Goal: Contribute content: Contribute content

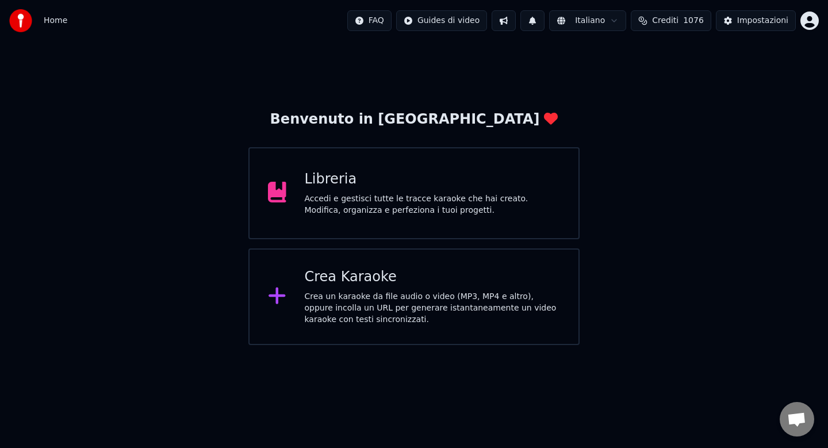
click at [370, 205] on div "Accedi e gestisci tutte le tracce karaoke che hai creato. Modifica, organizza e…" at bounding box center [433, 204] width 256 height 23
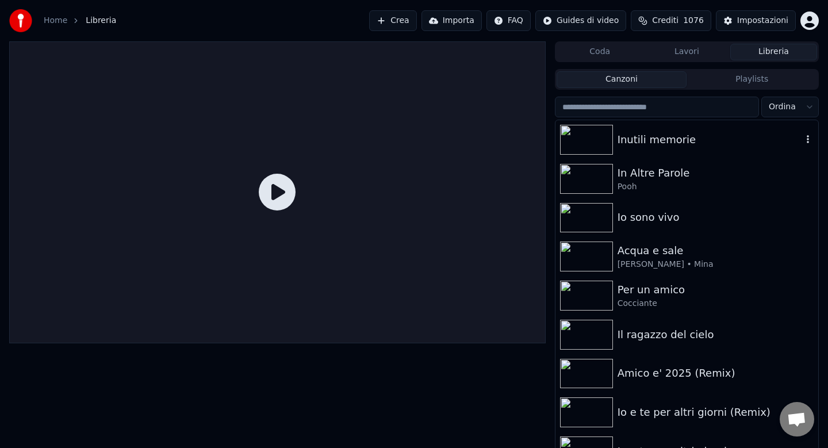
click at [657, 140] on div "Inutili memorie" at bounding box center [710, 140] width 185 height 16
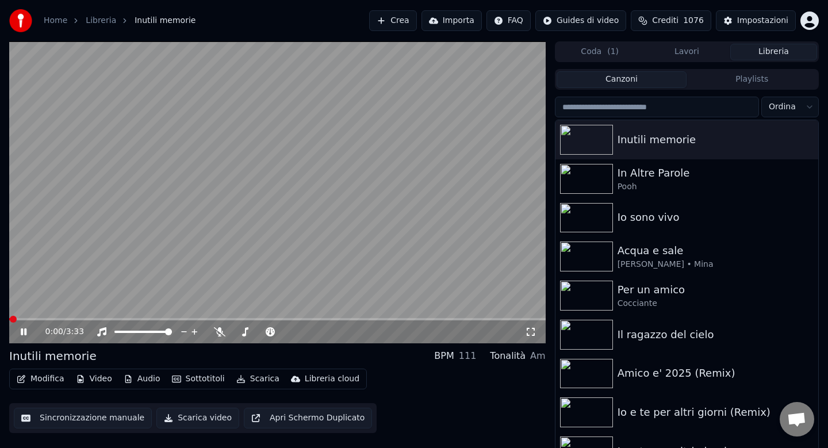
click at [23, 331] on icon at bounding box center [31, 331] width 27 height 9
click at [143, 382] on button "Audio" at bounding box center [142, 379] width 46 height 16
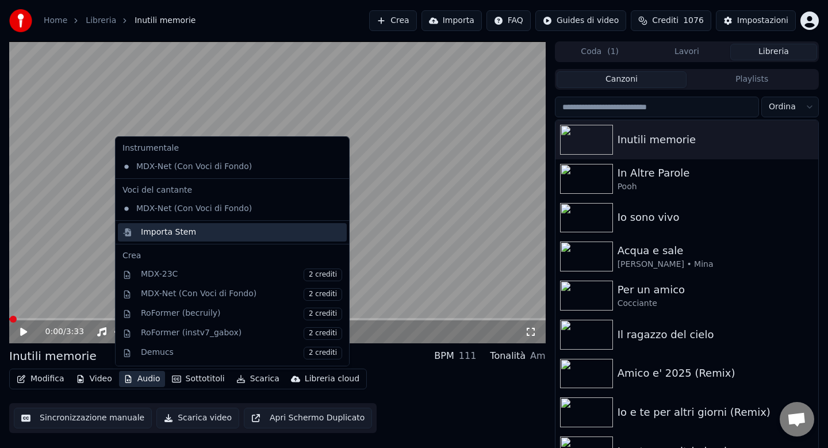
click at [159, 231] on div "Importa Stem" at bounding box center [168, 233] width 55 height 12
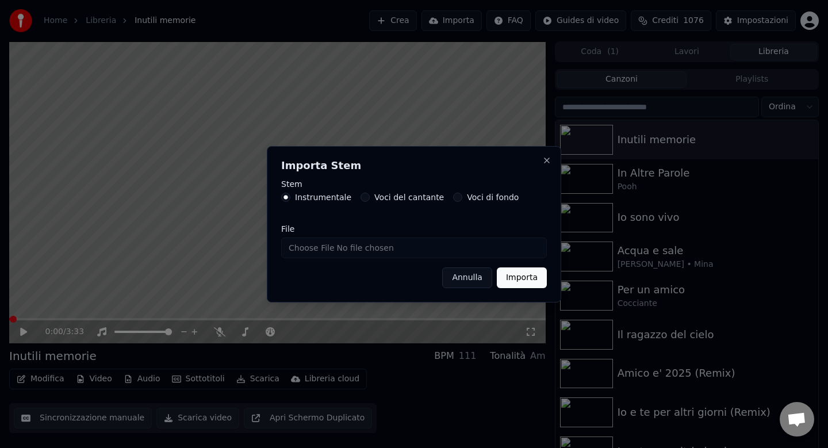
click at [314, 246] on input "File" at bounding box center [414, 247] width 266 height 21
type input "**********"
click at [520, 278] on button "Importa" at bounding box center [522, 277] width 50 height 21
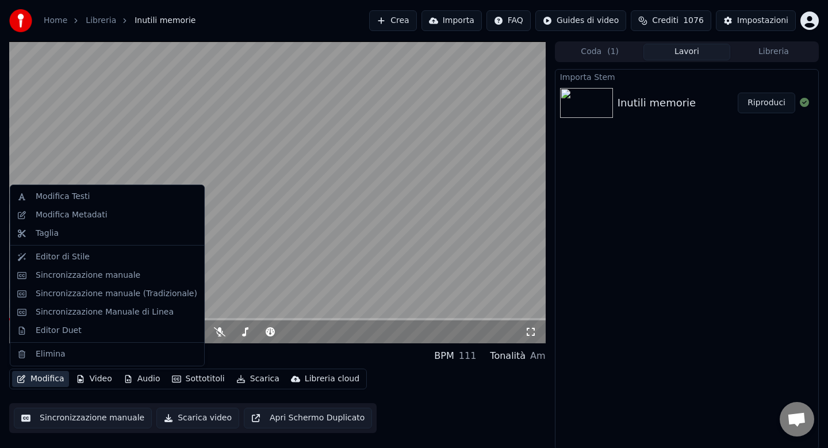
click at [43, 382] on button "Modifica" at bounding box center [40, 379] width 57 height 16
click at [66, 314] on div "Sincronizzazione Manuale di Linea" at bounding box center [105, 312] width 138 height 12
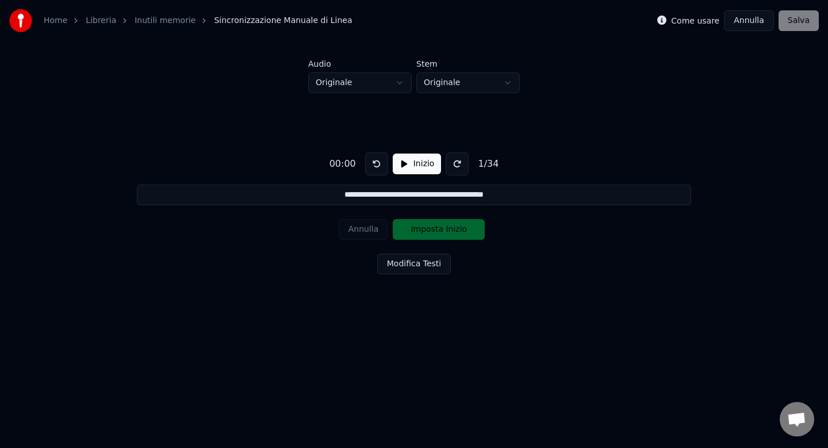
click at [404, 260] on button "Modifica Testi" at bounding box center [414, 264] width 74 height 21
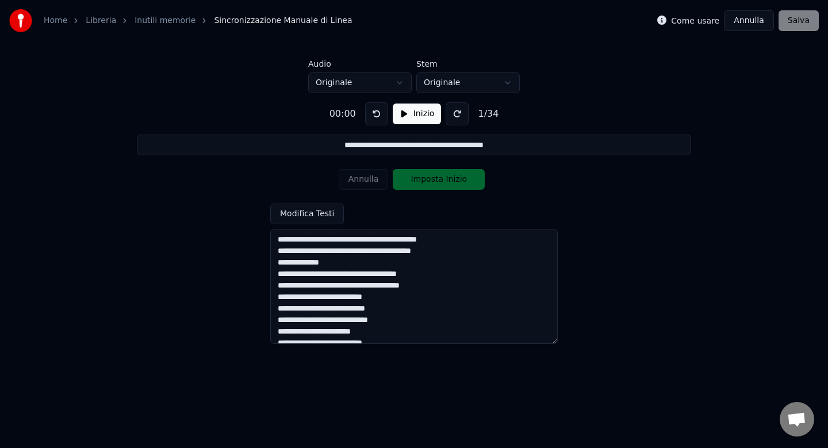
click at [408, 239] on textarea at bounding box center [414, 286] width 288 height 115
type input "**********"
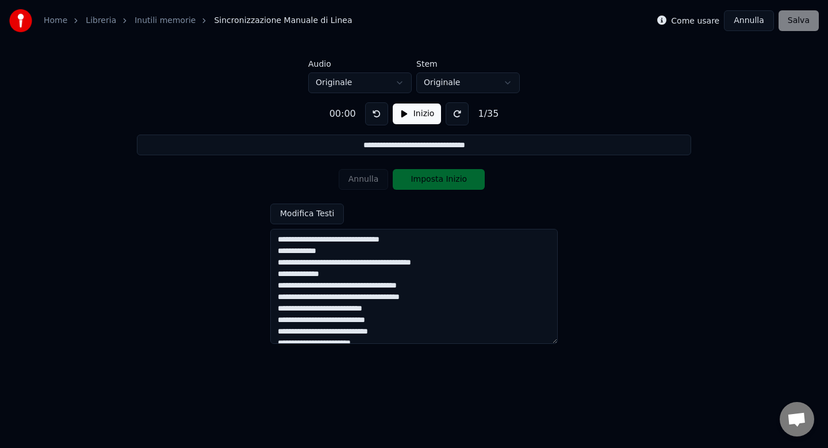
click at [404, 263] on textarea at bounding box center [414, 286] width 288 height 115
click at [331, 288] on textarea at bounding box center [414, 286] width 288 height 115
click at [407, 299] on textarea at bounding box center [414, 286] width 288 height 115
click at [386, 320] on textarea at bounding box center [414, 286] width 288 height 115
click at [336, 331] on textarea at bounding box center [414, 286] width 288 height 115
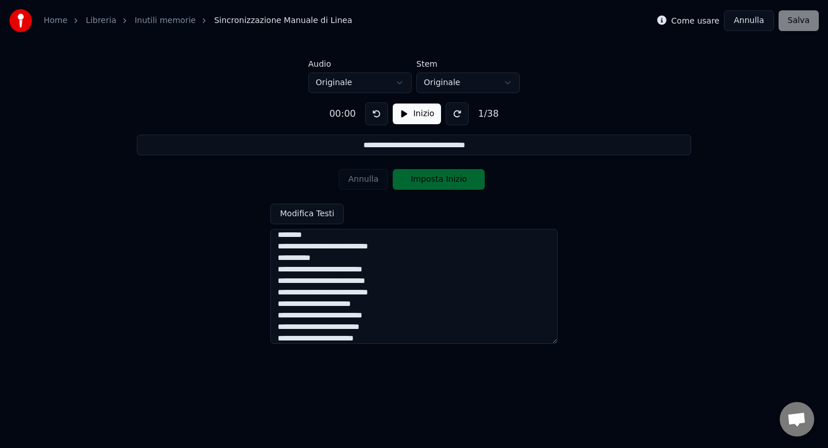
scroll to position [137, 0]
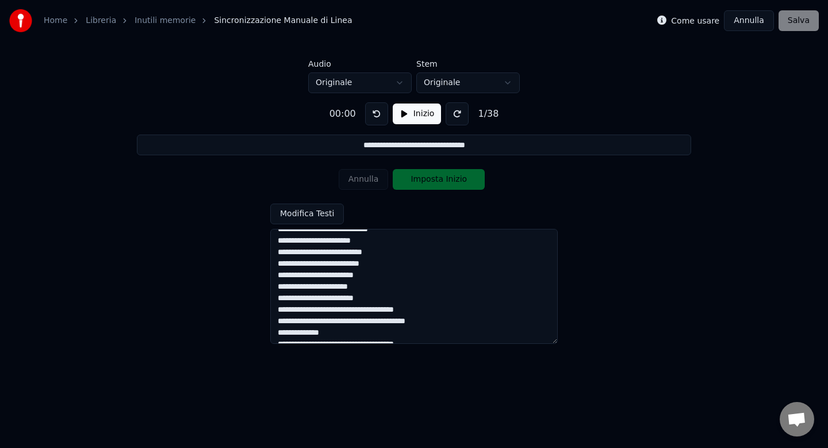
click at [311, 301] on textarea at bounding box center [414, 286] width 288 height 115
click at [361, 309] on textarea at bounding box center [414, 286] width 288 height 115
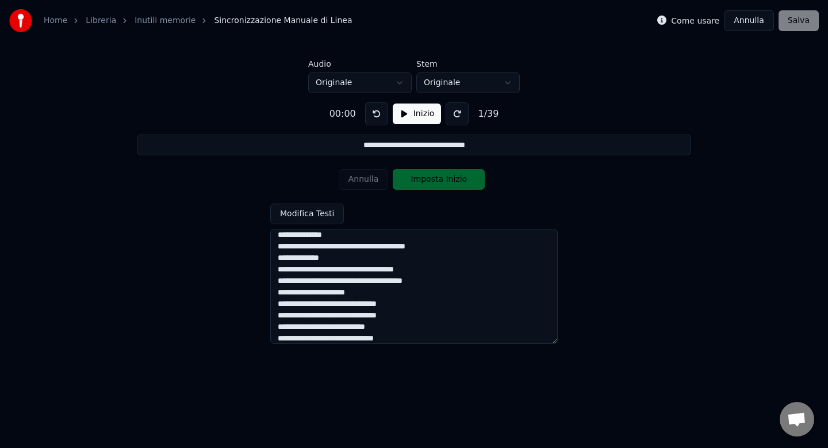
click at [384, 247] on textarea at bounding box center [414, 286] width 288 height 115
click at [329, 248] on textarea at bounding box center [414, 286] width 288 height 115
click at [389, 262] on textarea at bounding box center [414, 286] width 288 height 115
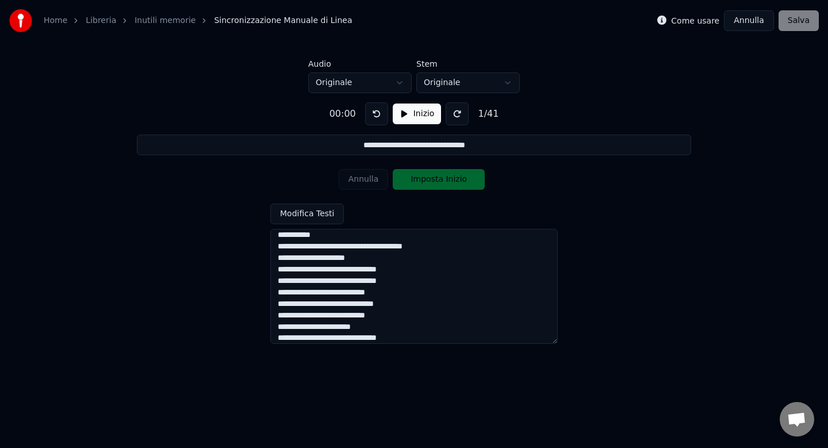
click at [321, 235] on textarea at bounding box center [414, 286] width 288 height 115
click at [391, 248] on textarea at bounding box center [414, 286] width 288 height 115
click at [403, 307] on textarea at bounding box center [414, 286] width 288 height 115
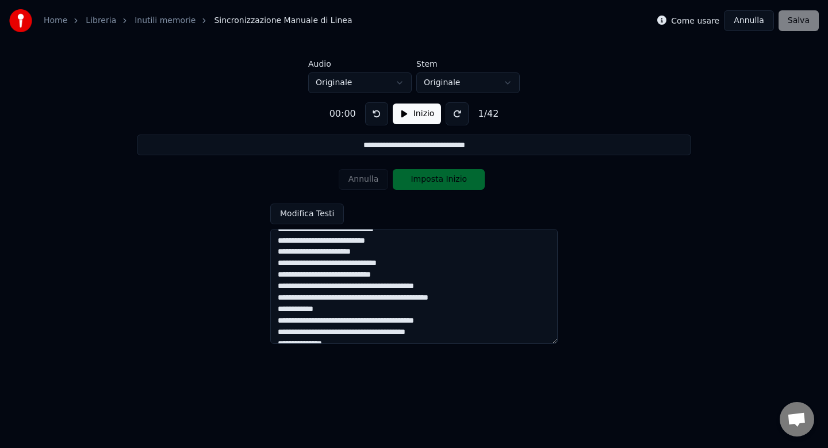
click at [281, 272] on textarea at bounding box center [414, 286] width 288 height 115
click at [390, 286] on textarea at bounding box center [414, 286] width 288 height 115
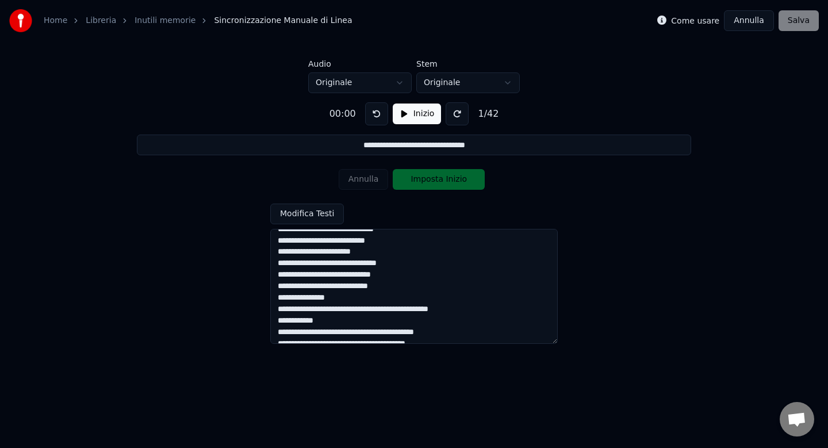
scroll to position [389, 0]
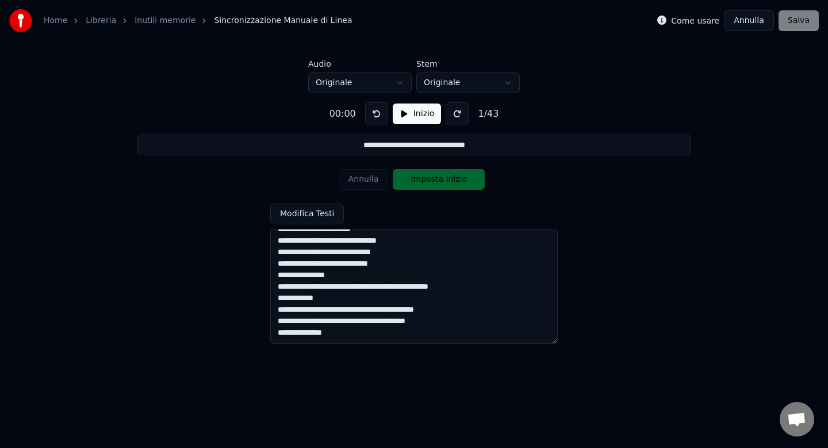
click at [397, 288] on textarea at bounding box center [414, 286] width 288 height 115
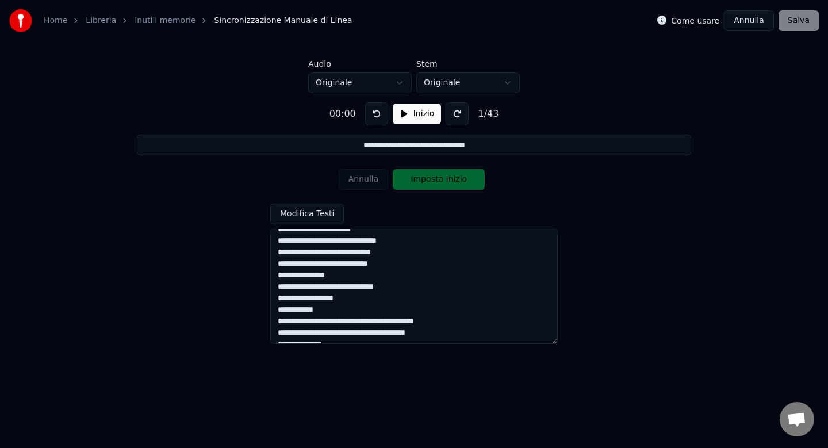
scroll to position [401, 0]
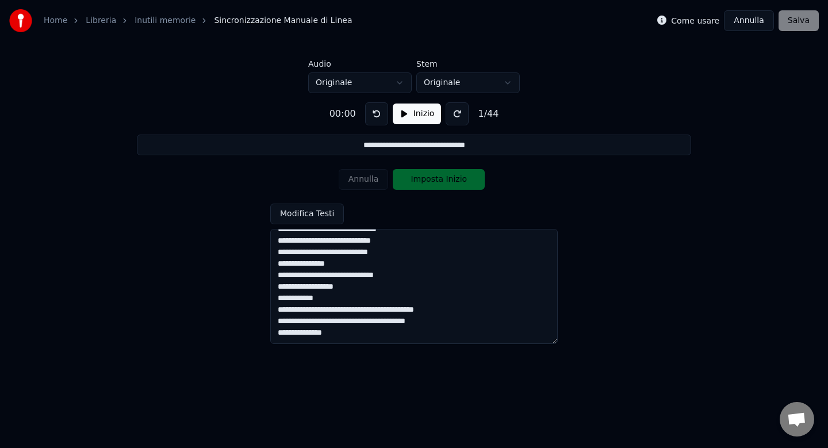
click at [277, 299] on textarea at bounding box center [414, 286] width 288 height 115
click at [423, 312] on textarea at bounding box center [414, 286] width 288 height 115
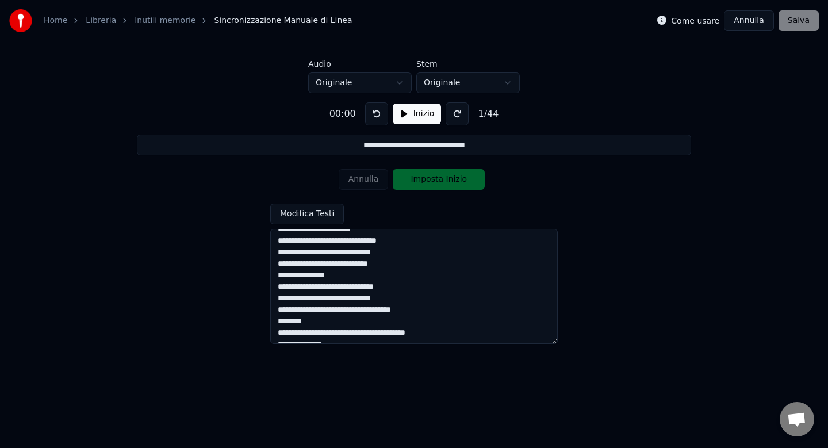
scroll to position [401, 0]
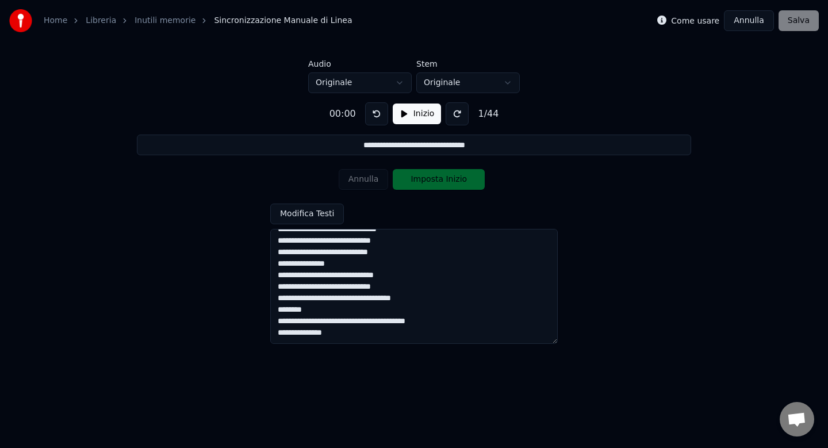
click at [377, 332] on textarea at bounding box center [414, 286] width 288 height 115
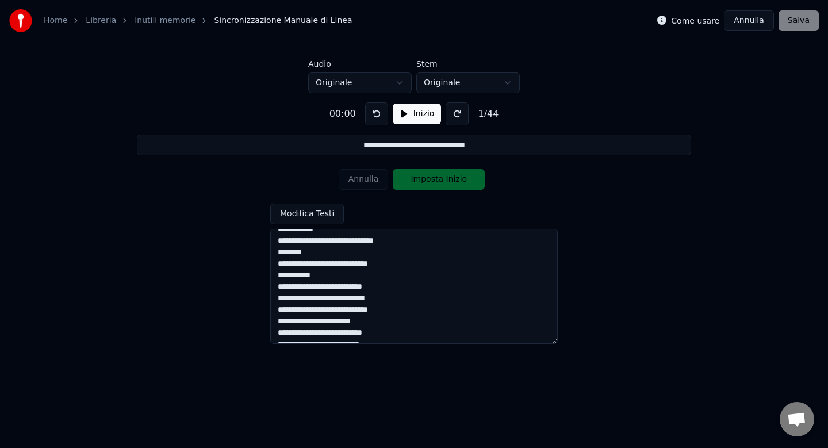
scroll to position [0, 0]
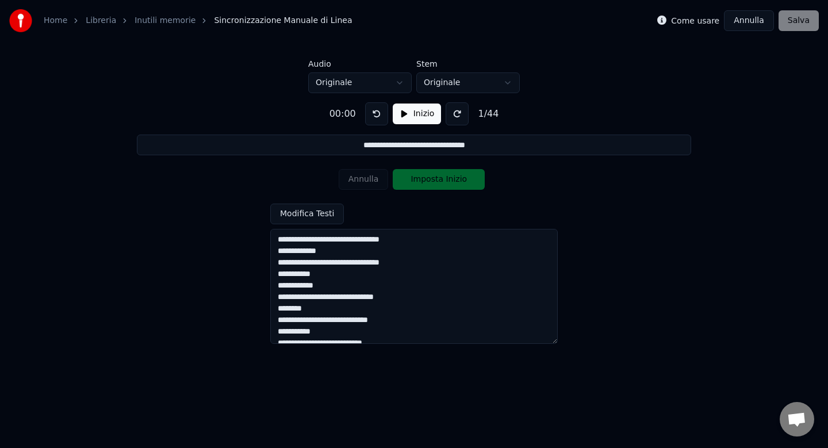
type textarea "**********"
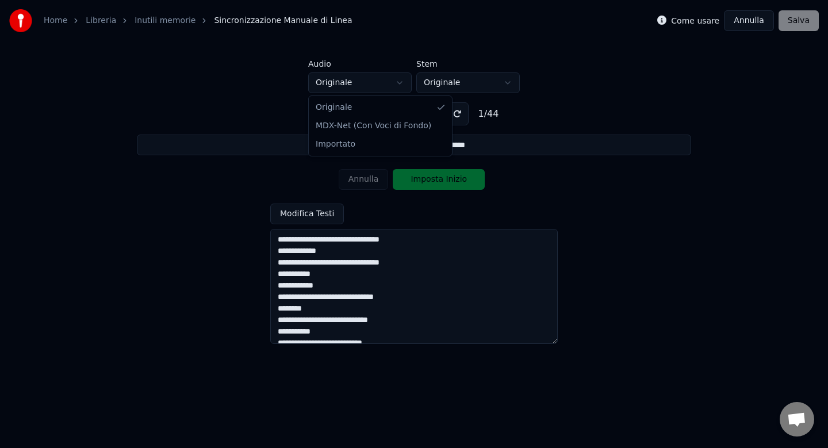
click at [399, 86] on html "**********" at bounding box center [414, 173] width 828 height 347
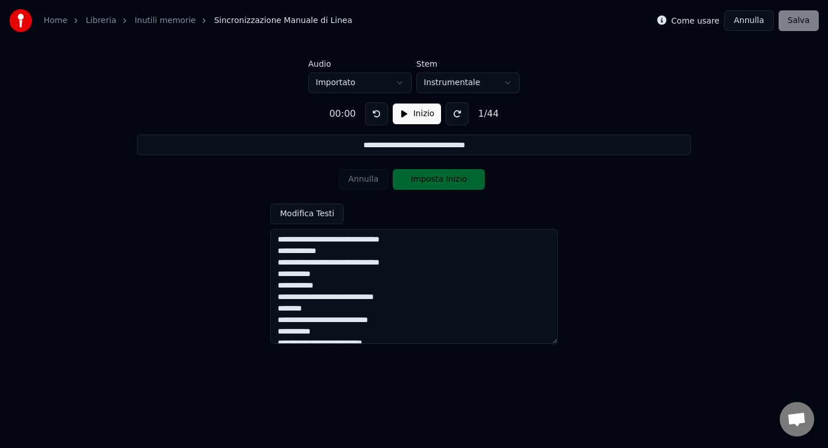
click at [416, 117] on button "Inizio" at bounding box center [417, 114] width 49 height 21
click at [435, 181] on button "Imposta Inizio" at bounding box center [439, 179] width 92 height 21
click at [435, 181] on button "Imposta Fine" at bounding box center [439, 179] width 92 height 21
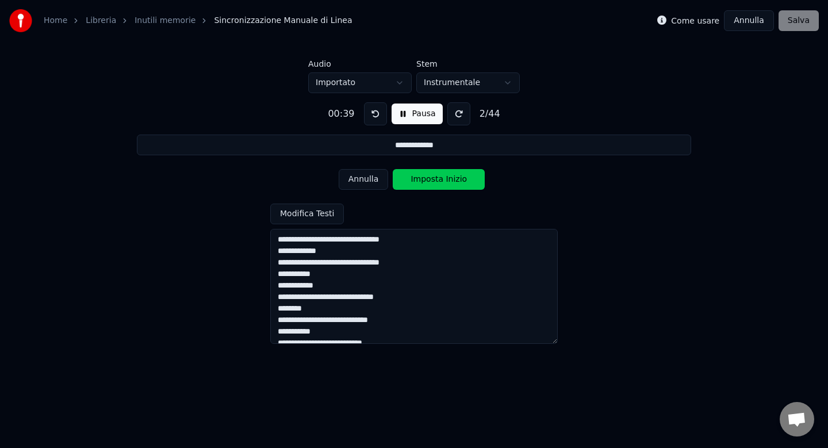
click at [435, 181] on button "Imposta Inizio" at bounding box center [439, 179] width 92 height 21
click at [435, 181] on button "Imposta Fine" at bounding box center [439, 179] width 92 height 21
click at [435, 181] on button "Imposta Inizio" at bounding box center [439, 179] width 92 height 21
click at [435, 181] on button "Imposta Fine" at bounding box center [439, 179] width 92 height 21
click at [435, 181] on button "Imposta Inizio" at bounding box center [439, 179] width 92 height 21
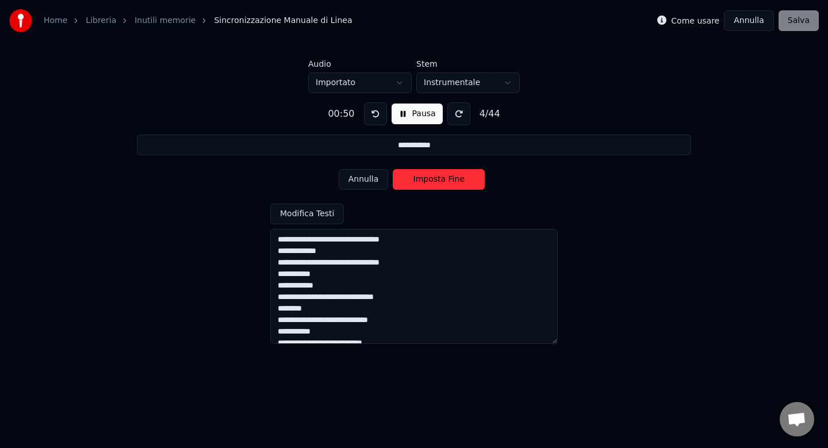
click at [435, 181] on button "Imposta Fine" at bounding box center [439, 179] width 92 height 21
click at [435, 181] on button "Imposta Inizio" at bounding box center [439, 179] width 92 height 21
click at [435, 181] on button "Imposta Fine" at bounding box center [439, 179] width 92 height 21
click at [435, 181] on button "Imposta Inizio" at bounding box center [439, 179] width 92 height 21
click at [435, 181] on button "Imposta Fine" at bounding box center [439, 179] width 92 height 21
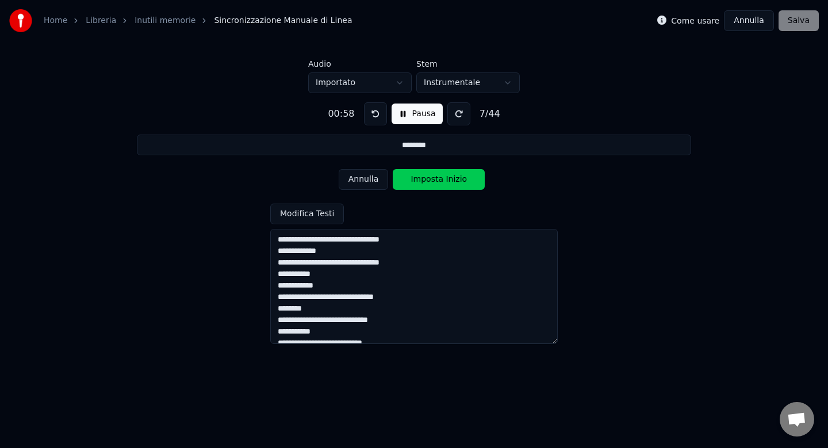
click at [435, 181] on button "Imposta Inizio" at bounding box center [439, 179] width 92 height 21
click at [435, 181] on button "Imposta Fine" at bounding box center [439, 179] width 92 height 21
click at [435, 181] on button "Imposta Inizio" at bounding box center [439, 179] width 92 height 21
click at [435, 180] on button "Imposta Fine" at bounding box center [439, 179] width 92 height 21
click at [435, 180] on button "Imposta Inizio" at bounding box center [439, 179] width 92 height 21
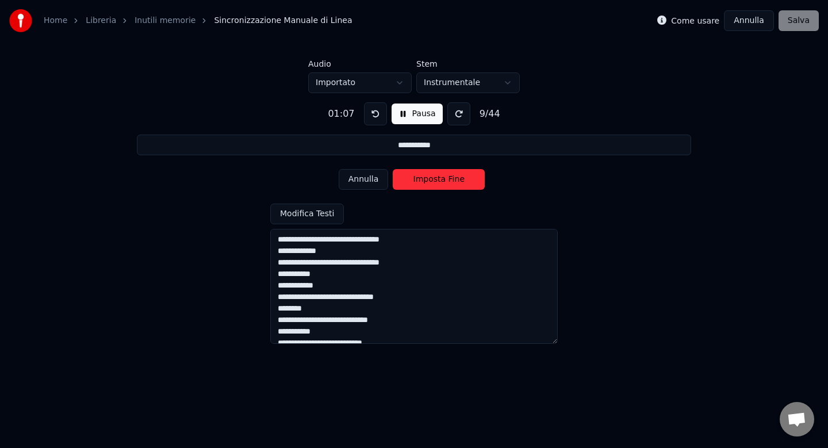
click at [435, 180] on button "Imposta Fine" at bounding box center [439, 179] width 92 height 21
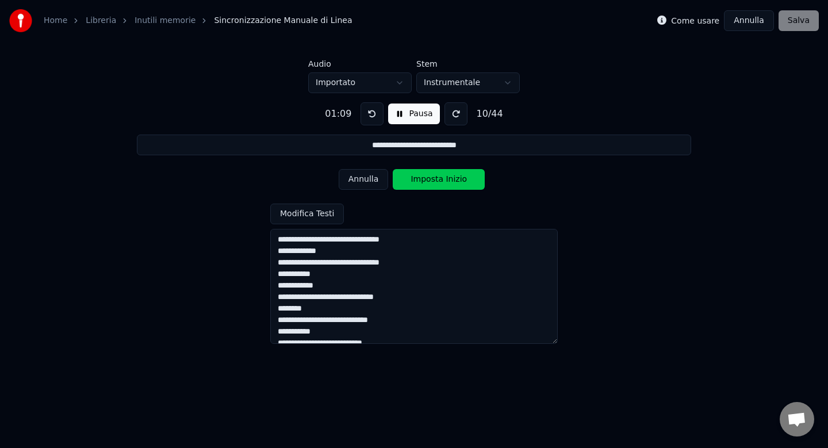
click at [435, 180] on button "Imposta Inizio" at bounding box center [439, 179] width 92 height 21
click at [435, 180] on button "Imposta Fine" at bounding box center [439, 179] width 92 height 21
click at [435, 180] on button "Imposta Inizio" at bounding box center [439, 179] width 92 height 21
click at [435, 180] on button "Imposta Fine" at bounding box center [439, 179] width 92 height 21
click at [435, 180] on button "Imposta Inizio" at bounding box center [439, 179] width 92 height 21
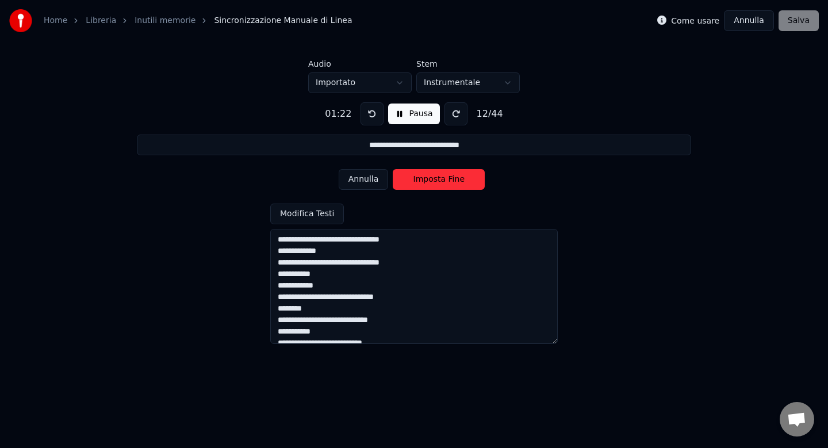
click at [435, 179] on button "Imposta Fine" at bounding box center [439, 179] width 92 height 21
click at [435, 179] on button "Imposta Inizio" at bounding box center [439, 179] width 92 height 21
click at [435, 179] on button "Imposta Fine" at bounding box center [439, 179] width 92 height 21
click at [435, 179] on button "Imposta Inizio" at bounding box center [439, 179] width 92 height 21
click at [435, 179] on button "Imposta Fine" at bounding box center [439, 179] width 92 height 21
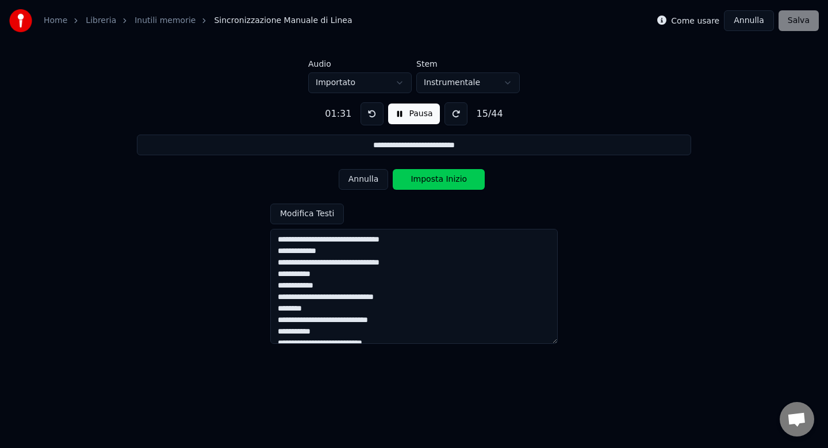
click at [435, 179] on button "Imposta Inizio" at bounding box center [439, 179] width 92 height 21
click at [435, 179] on button "Imposta Fine" at bounding box center [439, 179] width 92 height 21
click at [435, 179] on button "Imposta Inizio" at bounding box center [439, 179] width 92 height 21
click at [435, 179] on button "Imposta Fine" at bounding box center [439, 179] width 92 height 21
click at [435, 179] on button "Imposta Inizio" at bounding box center [439, 179] width 92 height 21
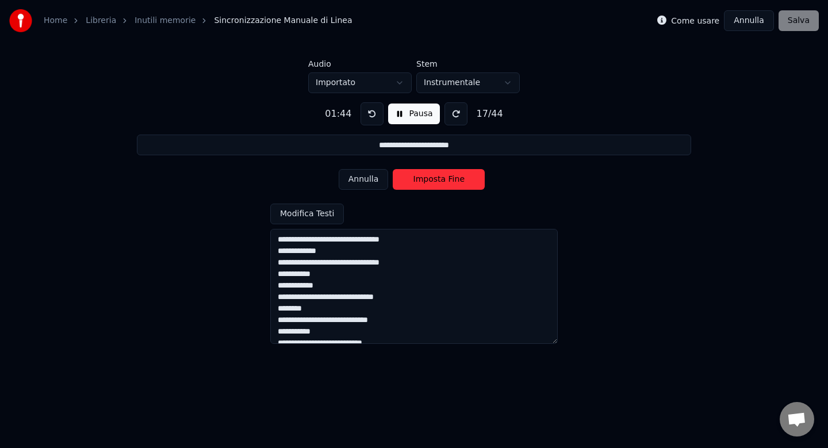
click at [435, 179] on button "Imposta Fine" at bounding box center [439, 179] width 92 height 21
click at [435, 179] on button "Imposta Inizio" at bounding box center [439, 179] width 92 height 21
click at [435, 179] on button "Imposta Fine" at bounding box center [439, 179] width 92 height 21
click at [435, 179] on button "Imposta Inizio" at bounding box center [439, 179] width 92 height 21
click at [435, 179] on button "Imposta Fine" at bounding box center [439, 179] width 92 height 21
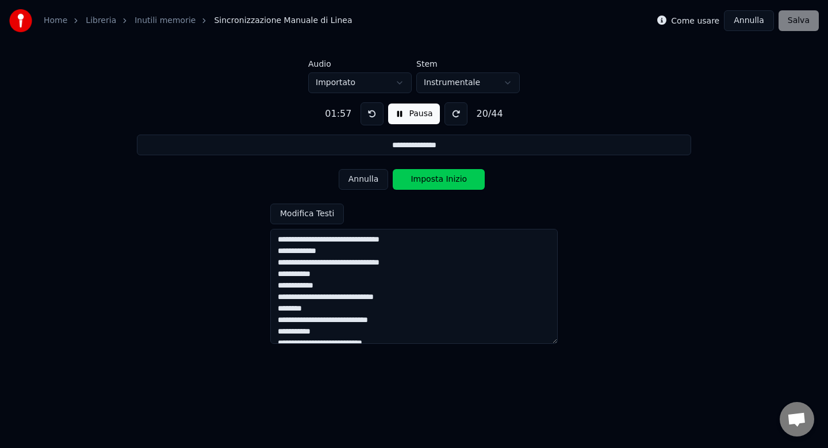
click at [435, 179] on button "Imposta Inizio" at bounding box center [439, 179] width 92 height 21
click at [435, 178] on button "Imposta Fine" at bounding box center [439, 179] width 92 height 21
click at [435, 178] on button "Imposta Inizio" at bounding box center [439, 179] width 92 height 21
click at [435, 178] on button "Imposta Fine" at bounding box center [439, 179] width 92 height 21
click at [435, 178] on button "Imposta Inizio" at bounding box center [439, 179] width 92 height 21
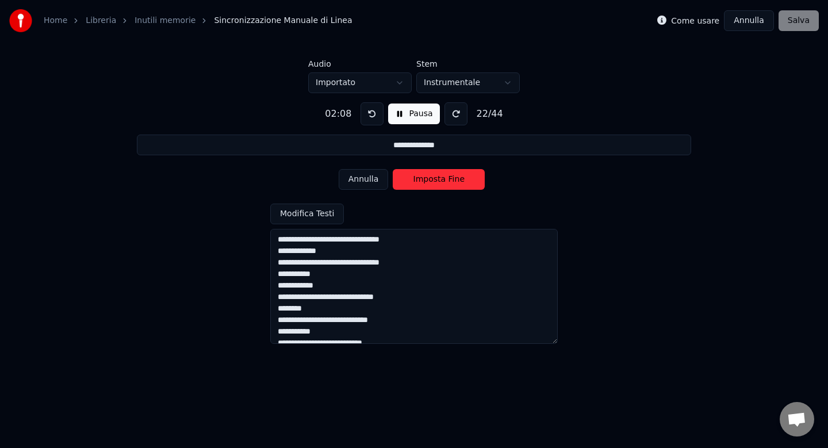
click at [435, 178] on button "Imposta Fine" at bounding box center [439, 179] width 92 height 21
click at [435, 178] on button "Imposta Inizio" at bounding box center [439, 179] width 92 height 21
click at [435, 178] on button "Imposta Fine" at bounding box center [439, 179] width 92 height 21
click at [435, 178] on button "Imposta Inizio" at bounding box center [439, 179] width 92 height 21
click at [435, 178] on button "Imposta Fine" at bounding box center [439, 179] width 92 height 21
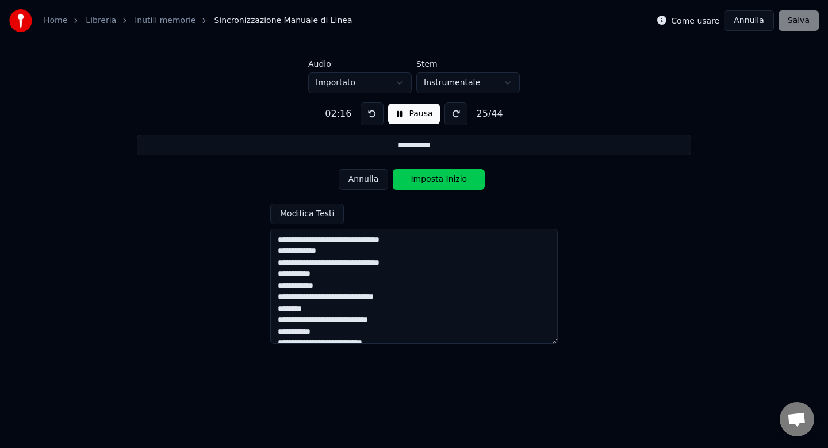
click at [435, 178] on button "Imposta Inizio" at bounding box center [439, 179] width 92 height 21
click at [435, 178] on button "Imposta Fine" at bounding box center [439, 179] width 92 height 21
click at [435, 178] on button "Imposta Inizio" at bounding box center [439, 179] width 92 height 21
click at [435, 178] on button "Imposta Fine" at bounding box center [439, 179] width 92 height 21
click at [435, 178] on button "Imposta Inizio" at bounding box center [439, 179] width 92 height 21
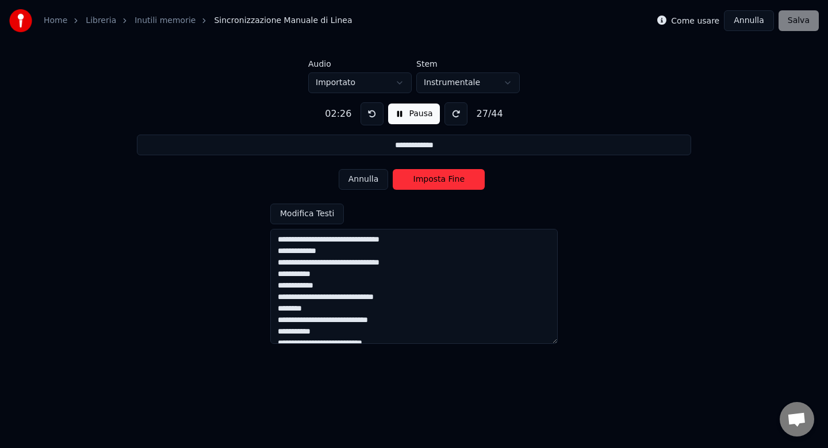
click at [435, 178] on button "Imposta Fine" at bounding box center [439, 179] width 92 height 21
click at [435, 178] on button "Imposta Inizio" at bounding box center [439, 179] width 92 height 21
click at [435, 178] on button "Imposta Fine" at bounding box center [439, 179] width 92 height 21
click at [435, 178] on button "Imposta Inizio" at bounding box center [439, 179] width 92 height 21
click at [435, 178] on button "Imposta Fine" at bounding box center [439, 179] width 92 height 21
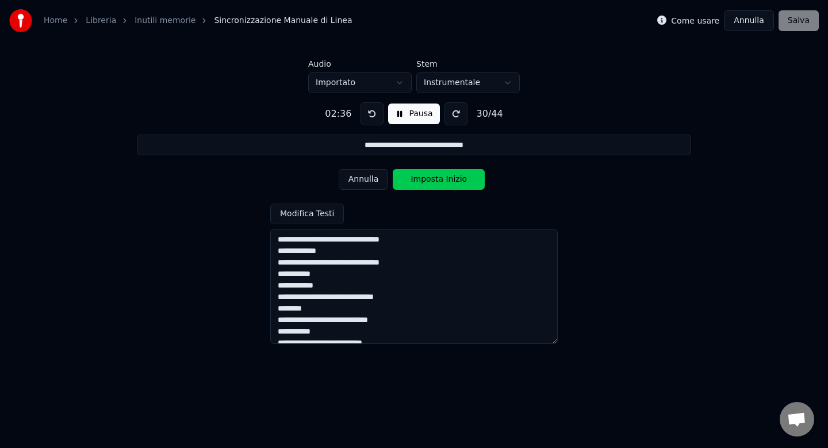
click at [435, 178] on button "Imposta Inizio" at bounding box center [439, 179] width 92 height 21
click at [435, 178] on button "Imposta Fine" at bounding box center [439, 179] width 92 height 21
click at [435, 178] on button "Imposta Inizio" at bounding box center [439, 179] width 92 height 21
click at [435, 178] on button "Imposta Fine" at bounding box center [439, 179] width 92 height 21
click at [435, 178] on button "Imposta Inizio" at bounding box center [439, 179] width 92 height 21
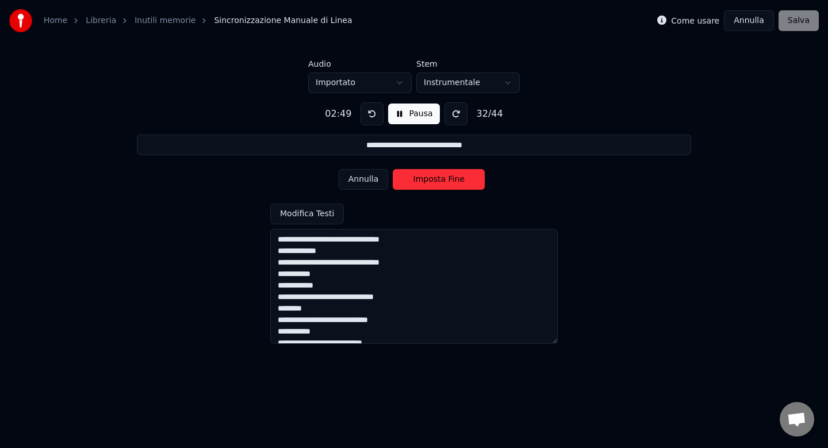
click at [435, 178] on button "Imposta Fine" at bounding box center [439, 179] width 92 height 21
click at [435, 178] on button "Imposta Inizio" at bounding box center [439, 179] width 92 height 21
click at [435, 178] on button "Imposta Fine" at bounding box center [439, 179] width 92 height 21
click at [435, 178] on button "Imposta Inizio" at bounding box center [439, 179] width 92 height 21
click at [435, 178] on button "Imposta Fine" at bounding box center [439, 179] width 92 height 21
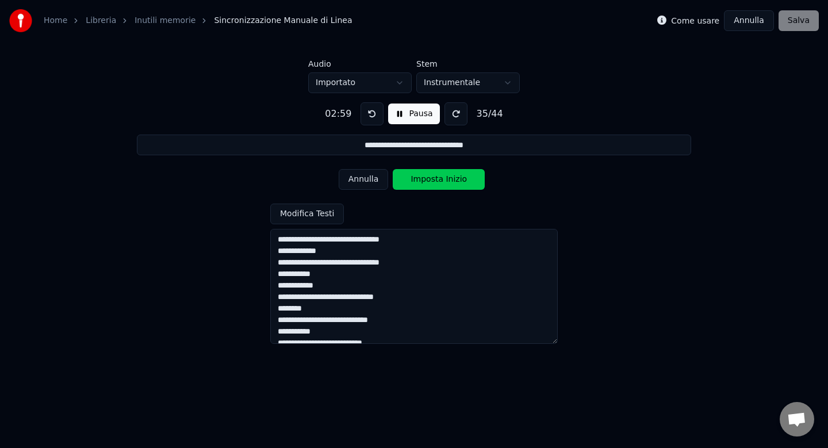
click at [435, 178] on button "Imposta Inizio" at bounding box center [439, 179] width 92 height 21
click at [435, 178] on button "Imposta Fine" at bounding box center [439, 179] width 92 height 21
click at [435, 178] on button "Imposta Inizio" at bounding box center [439, 179] width 92 height 21
click at [435, 178] on button "Imposta Fine" at bounding box center [439, 179] width 92 height 21
click at [435, 178] on button "Imposta Inizio" at bounding box center [439, 179] width 92 height 21
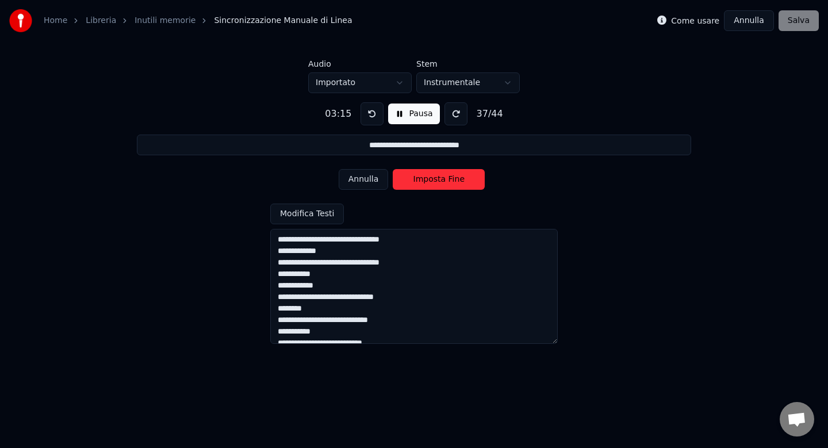
click at [435, 178] on button "Imposta Fine" at bounding box center [439, 179] width 92 height 21
click at [435, 178] on button "Imposta Inizio" at bounding box center [439, 179] width 92 height 21
click at [435, 178] on button "Imposta Fine" at bounding box center [439, 179] width 92 height 21
click at [435, 178] on button "Imposta Inizio" at bounding box center [439, 179] width 92 height 21
click at [435, 178] on button "Imposta Fine" at bounding box center [439, 179] width 92 height 21
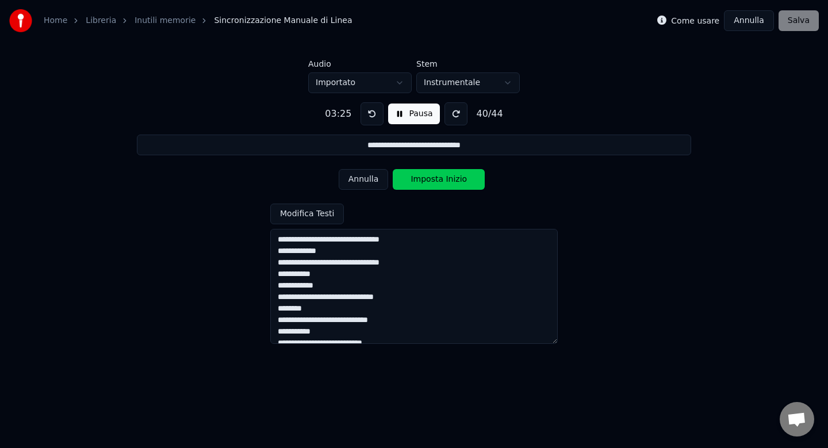
click at [435, 178] on button "Imposta Inizio" at bounding box center [439, 179] width 92 height 21
click at [435, 178] on button "Imposta Fine" at bounding box center [439, 179] width 92 height 21
click at [435, 178] on button "Imposta Inizio" at bounding box center [439, 179] width 92 height 21
click at [435, 178] on button "Imposta Fine" at bounding box center [439, 179] width 92 height 21
click at [435, 178] on button "Imposta Inizio" at bounding box center [439, 179] width 92 height 21
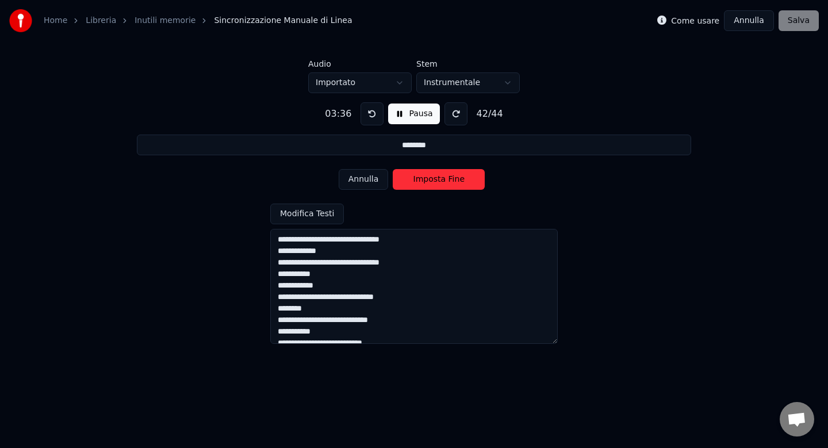
click at [435, 178] on button "Imposta Fine" at bounding box center [439, 179] width 92 height 21
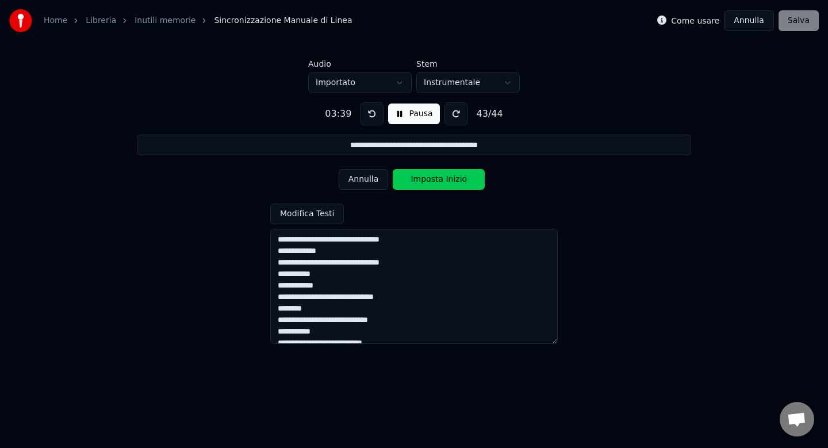
click at [435, 178] on button "Imposta Inizio" at bounding box center [439, 179] width 92 height 21
click at [435, 178] on button "Imposta Fine" at bounding box center [439, 179] width 92 height 21
type input "**********"
click at [435, 178] on button "Imposta Inizio" at bounding box center [439, 179] width 92 height 21
click at [435, 178] on button "Imposta Fine" at bounding box center [439, 179] width 92 height 21
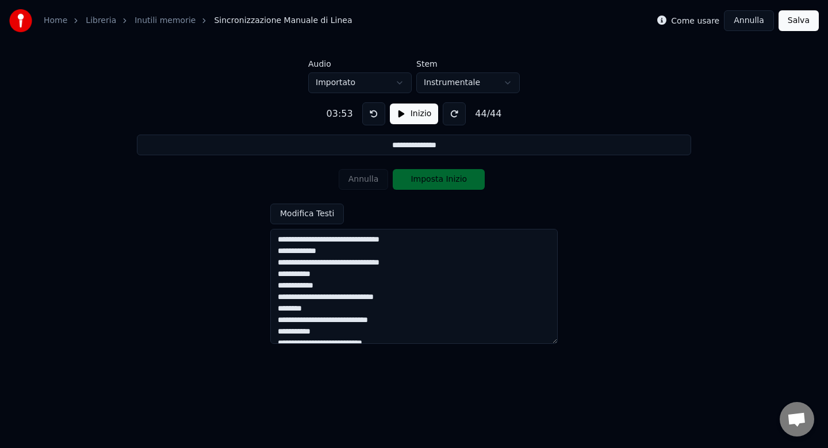
click at [799, 24] on button "Salva" at bounding box center [799, 20] width 40 height 21
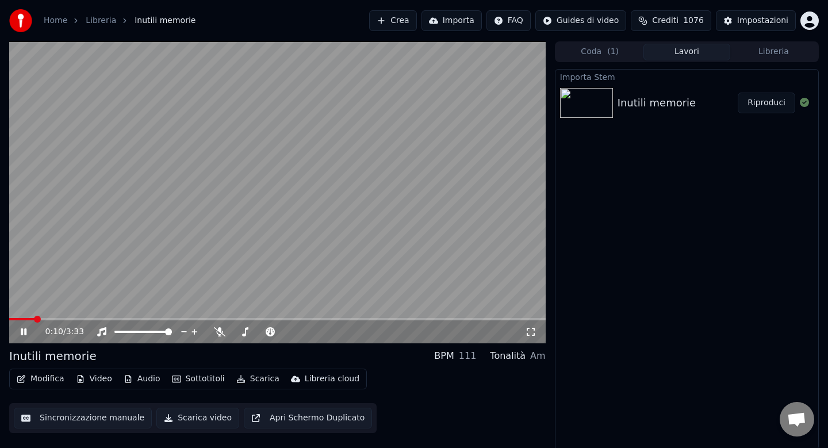
click at [24, 329] on icon at bounding box center [24, 331] width 6 height 7
click at [139, 382] on button "Audio" at bounding box center [142, 379] width 46 height 16
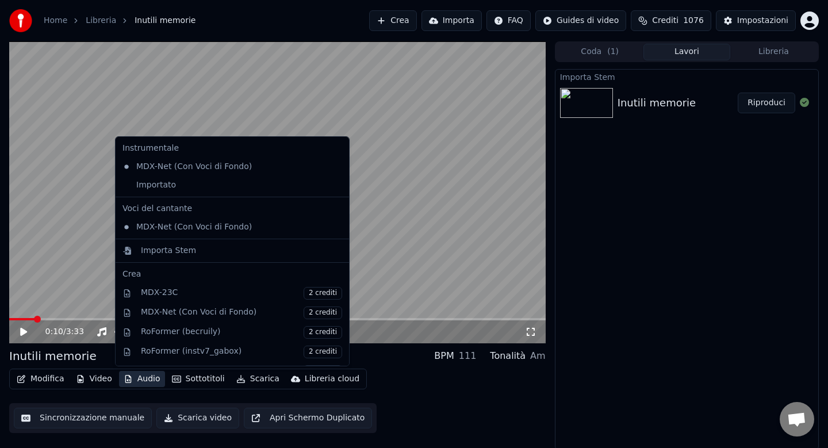
click at [160, 195] on div "Instrumentale MDX-Net (Con Voci di Fondo) Importato Voci del cantante MDX-Net (…" at bounding box center [232, 251] width 235 height 230
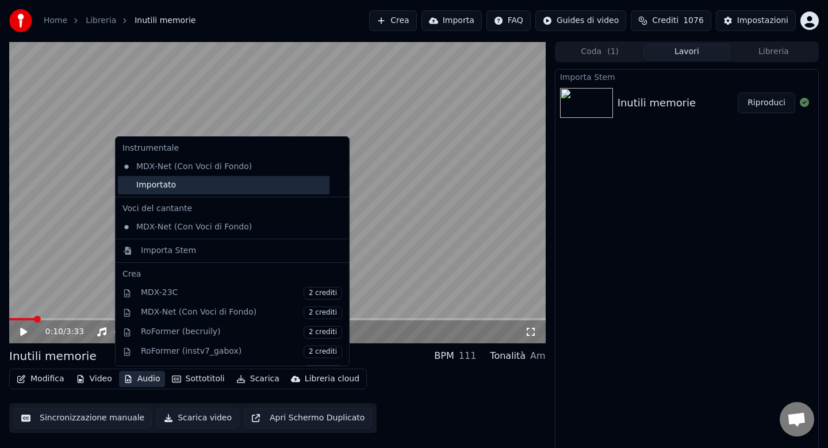
click at [160, 190] on div "Importato" at bounding box center [224, 185] width 212 height 18
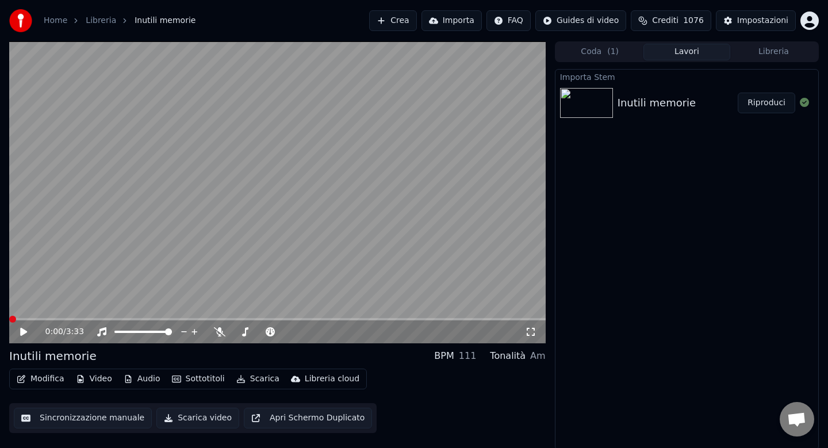
click at [24, 329] on icon at bounding box center [23, 332] width 7 height 8
click at [59, 318] on span at bounding box center [277, 319] width 536 height 2
click at [99, 318] on span at bounding box center [277, 319] width 536 height 2
click at [125, 318] on span at bounding box center [277, 319] width 536 height 2
click at [455, 318] on span at bounding box center [277, 319] width 536 height 2
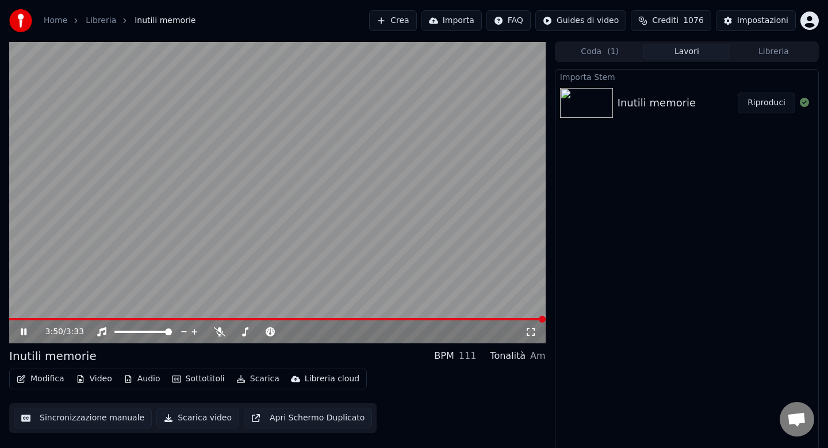
click at [152, 380] on button "Audio" at bounding box center [142, 379] width 46 height 16
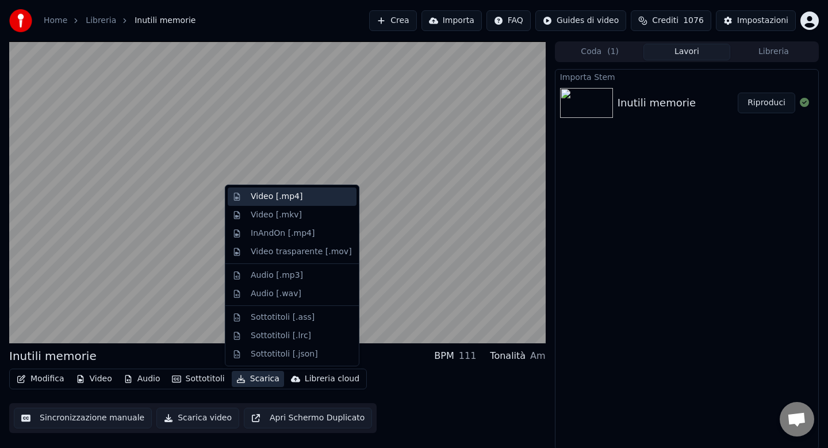
click at [269, 202] on div "Video [.mp4]" at bounding box center [292, 196] width 129 height 18
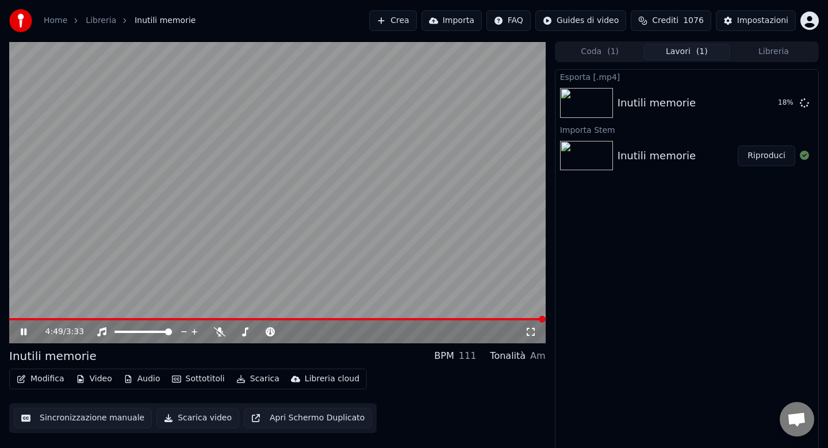
click at [193, 376] on button "Sottotitoli" at bounding box center [198, 379] width 62 height 16
